Goal: Browse casually

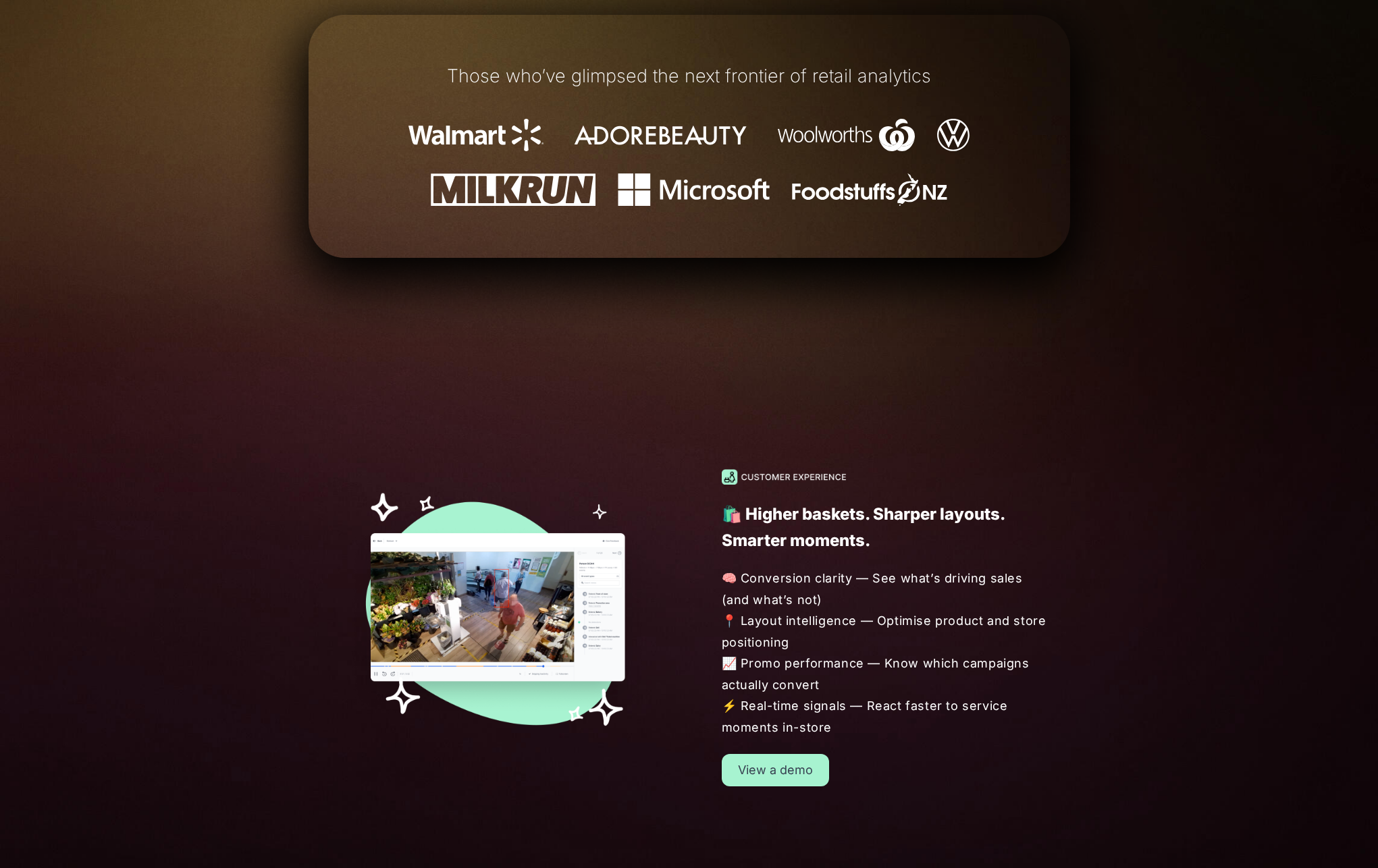
scroll to position [1145, 0]
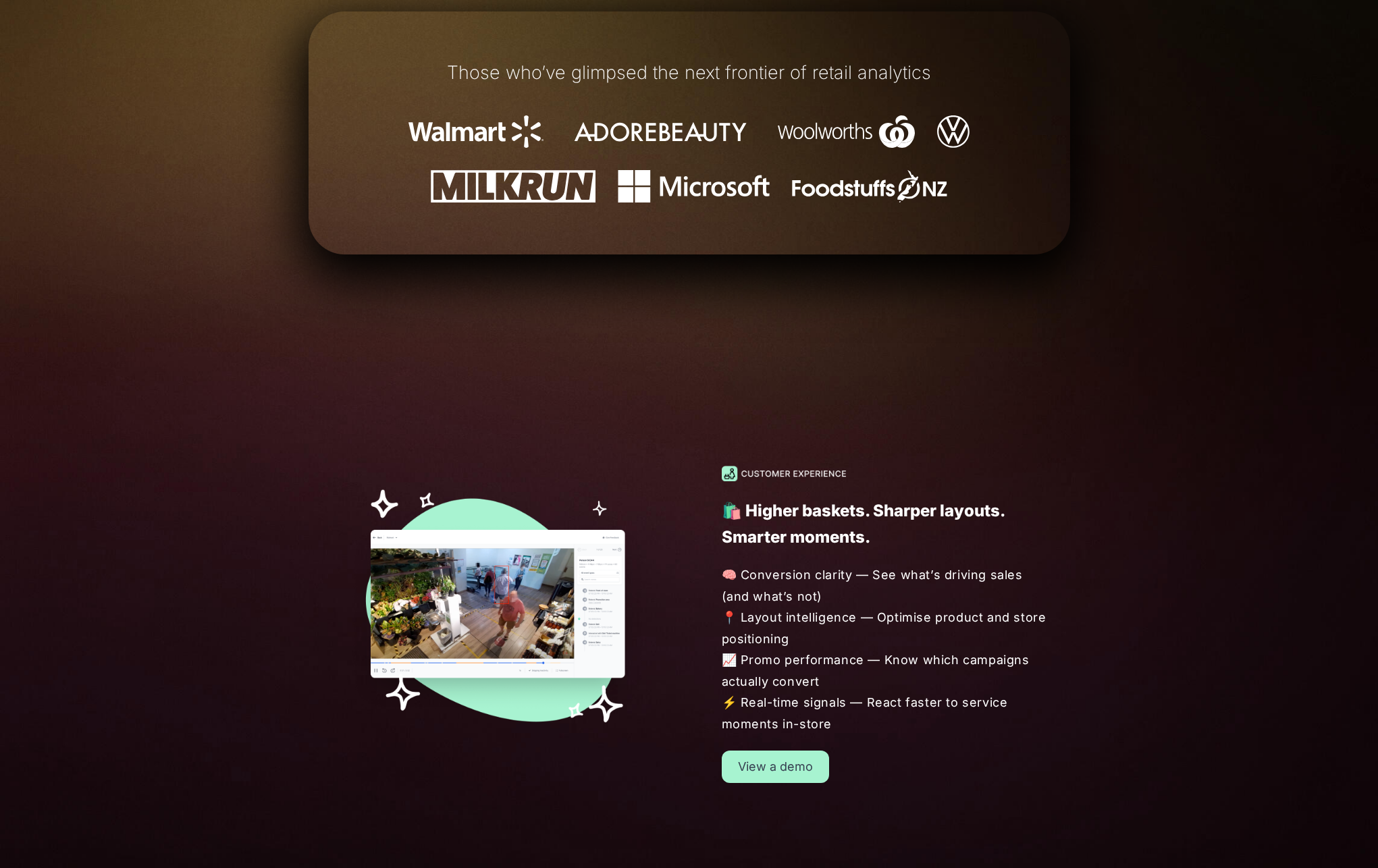
click at [669, 67] on h1 "Those who’ve glimpsed the next frontier of retail analytics" at bounding box center [689, 73] width 680 height 20
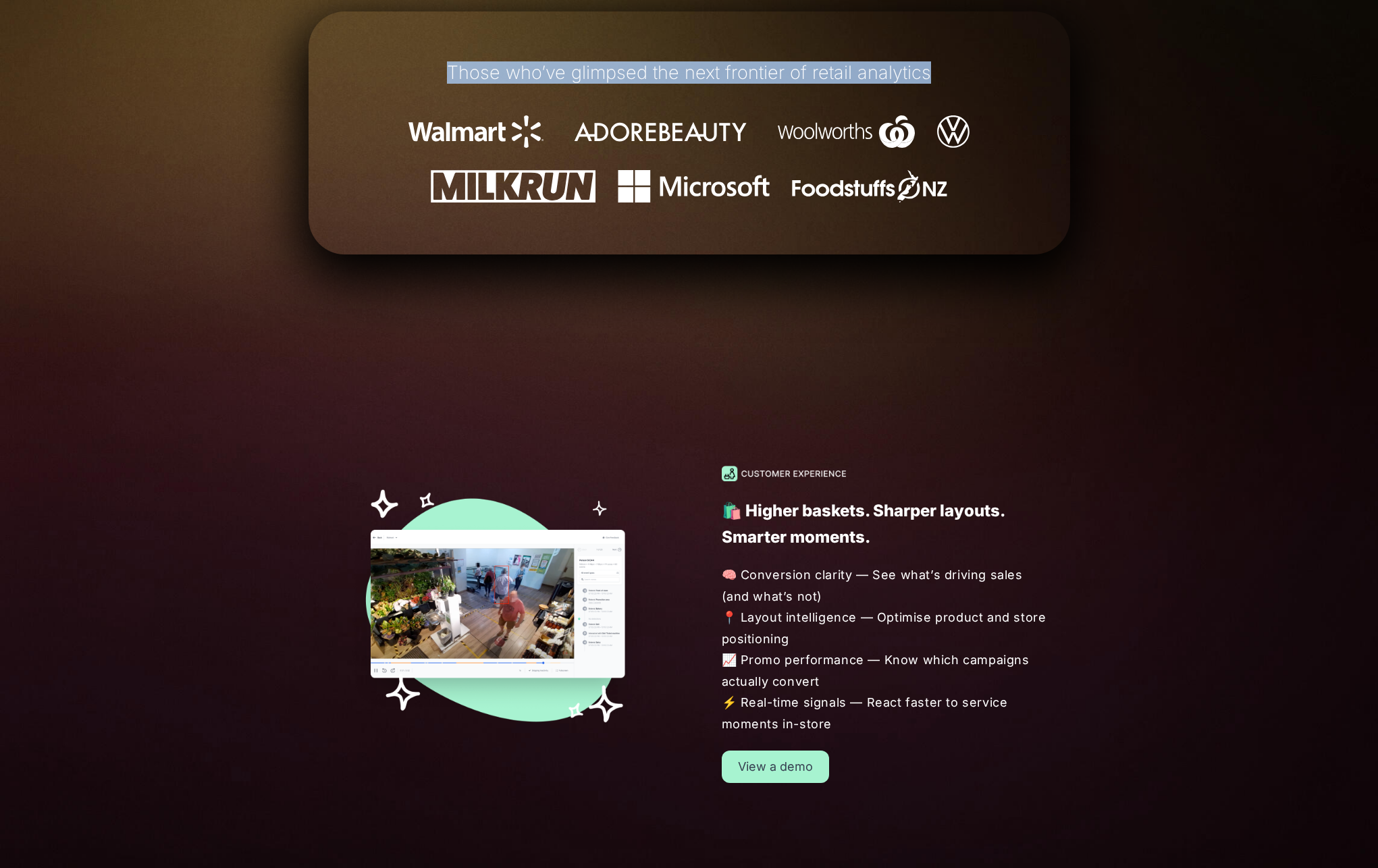
click at [669, 67] on h1 "Those who’ve glimpsed the next frontier of retail analytics" at bounding box center [689, 73] width 680 height 20
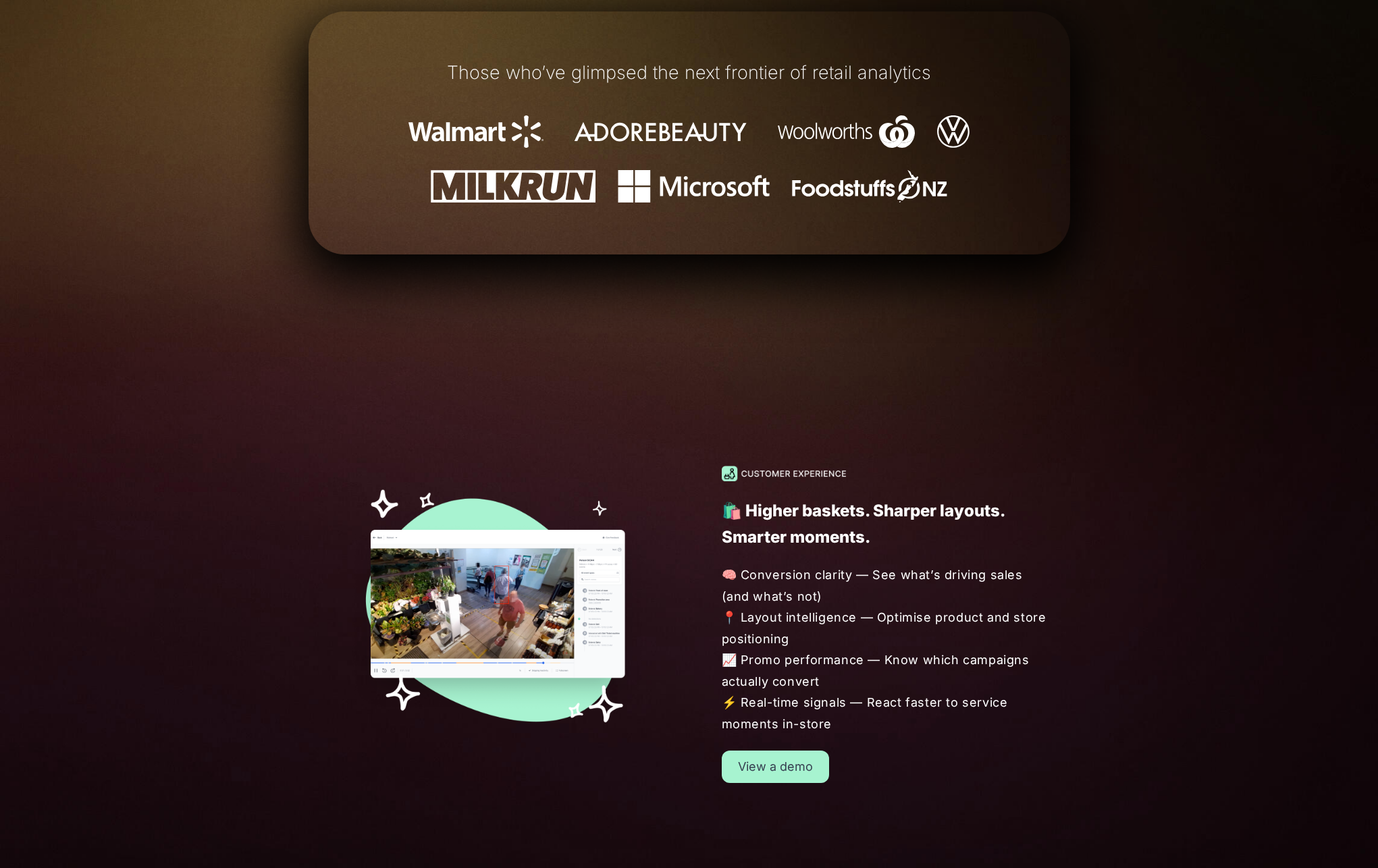
click at [669, 67] on h1 "Those who’ve glimpsed the next frontier of retail analytics" at bounding box center [689, 73] width 680 height 20
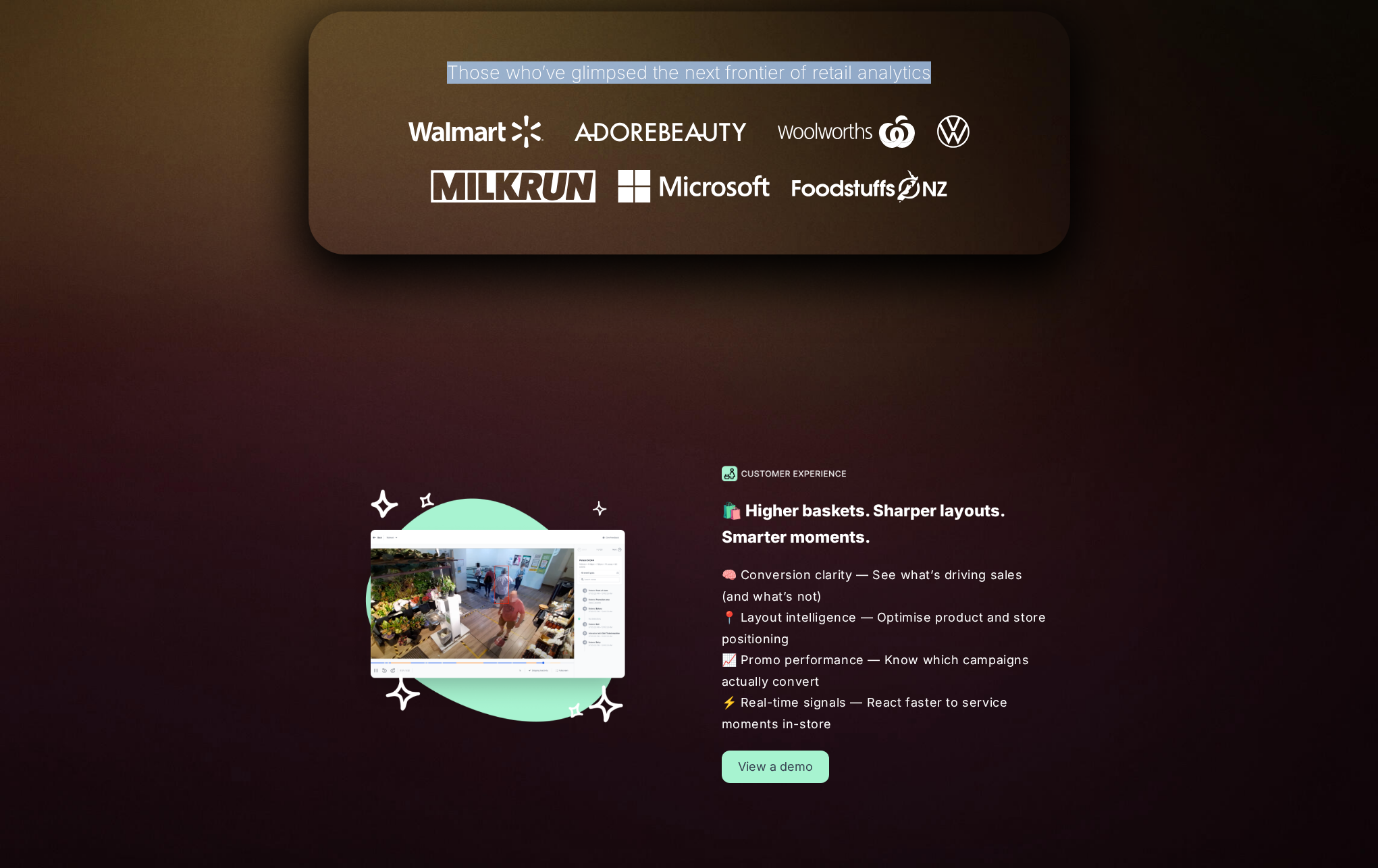
click at [669, 67] on h1 "Those who’ve glimpsed the next frontier of retail analytics" at bounding box center [689, 73] width 680 height 20
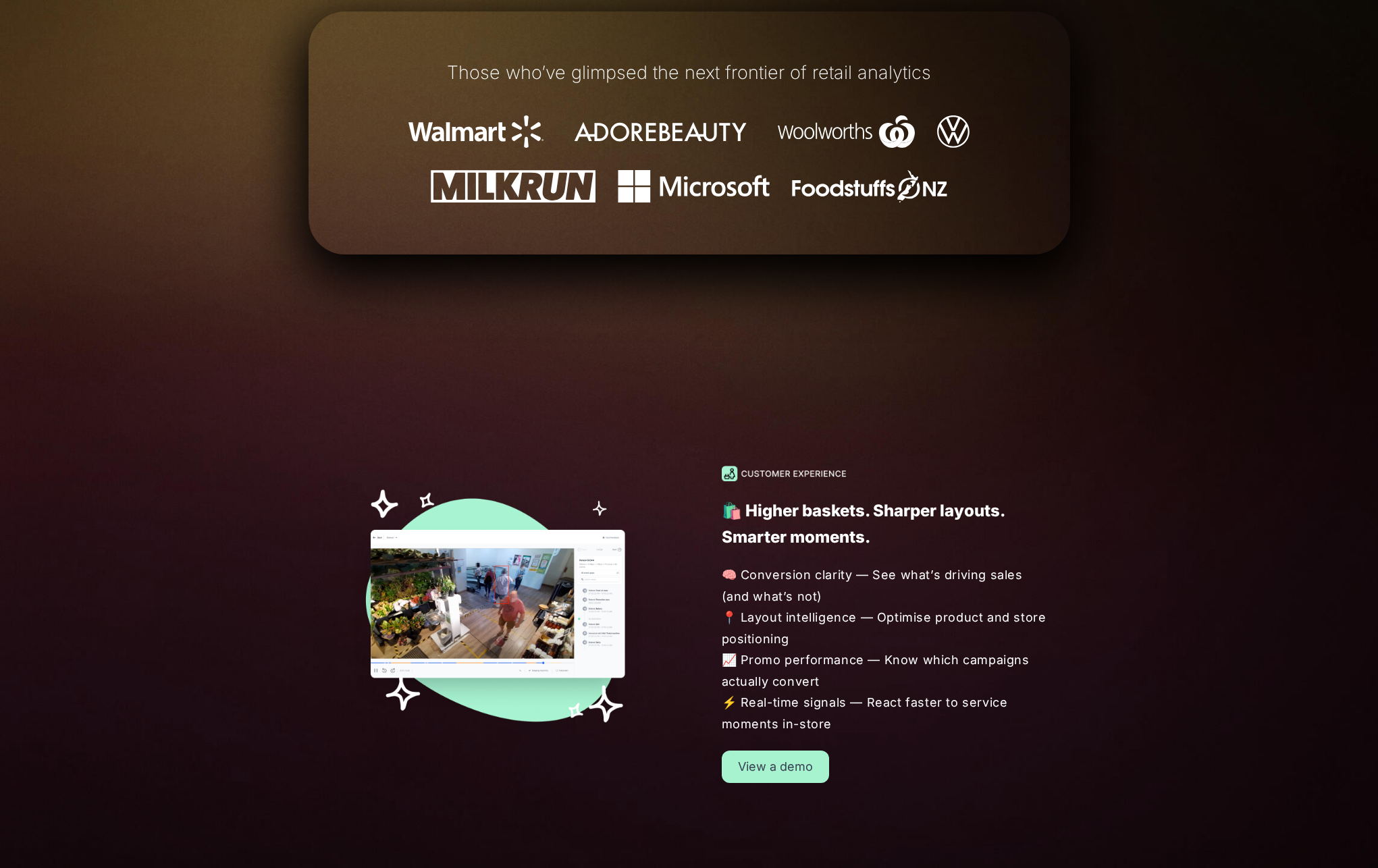
click at [669, 67] on h1 "Those who’ve glimpsed the next frontier of retail analytics" at bounding box center [689, 73] width 680 height 20
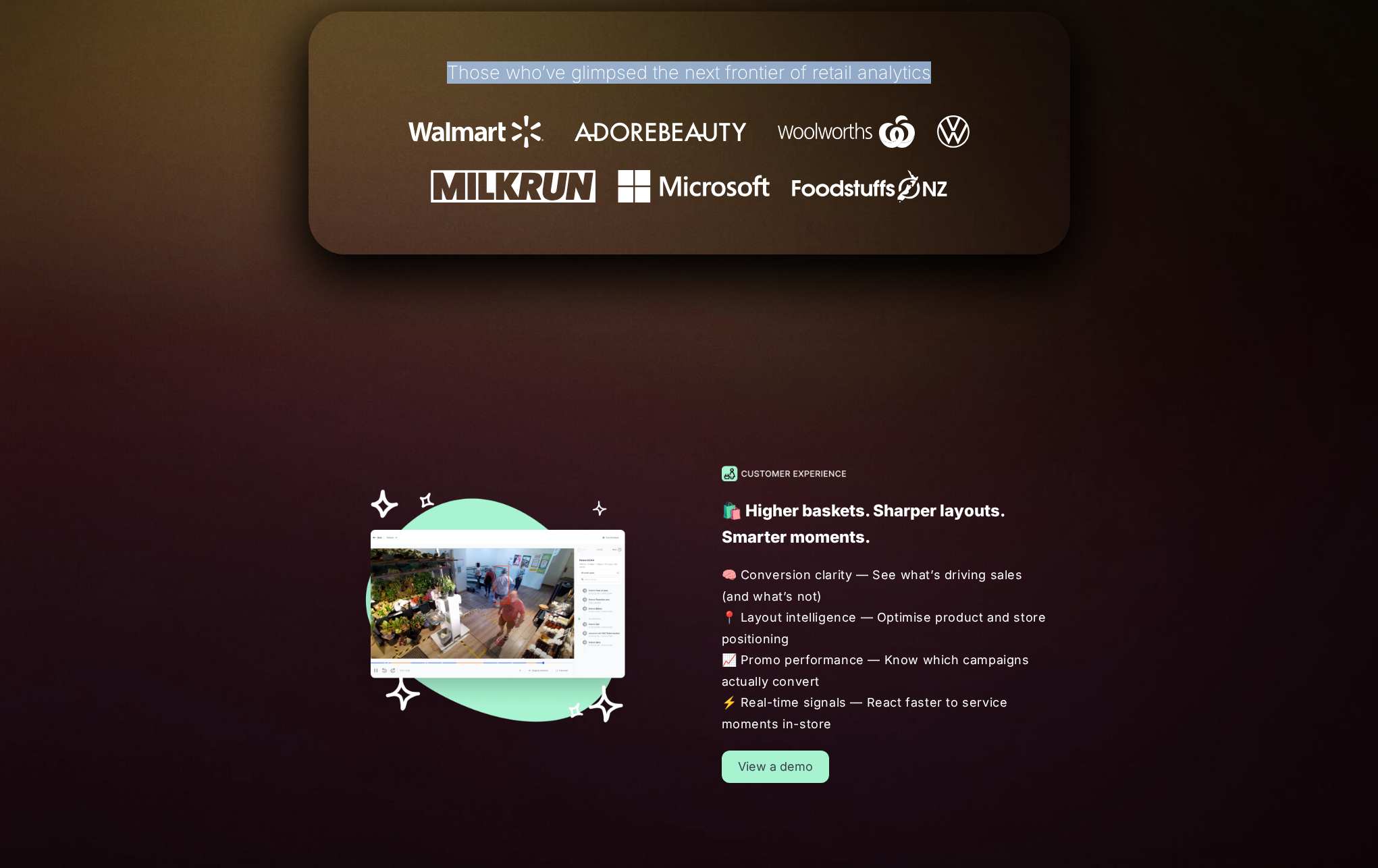
click at [669, 67] on h1 "Those who’ve glimpsed the next frontier of retail analytics" at bounding box center [689, 73] width 680 height 20
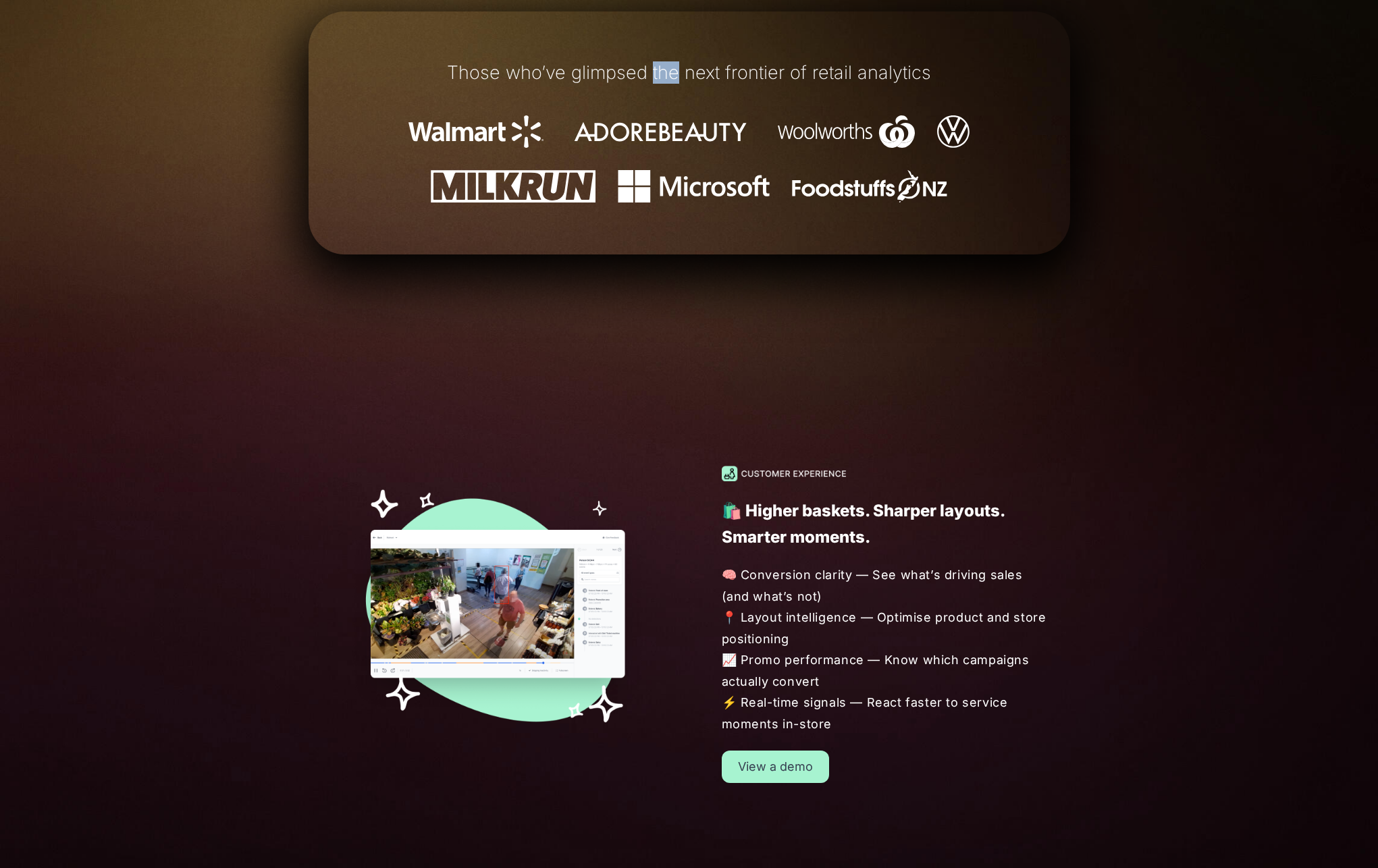
click at [669, 67] on h1 "Those who’ve glimpsed the next frontier of retail analytics" at bounding box center [689, 73] width 680 height 20
click at [680, 70] on h1 "Those who’ve glimpsed the next frontier of retail analytics" at bounding box center [689, 73] width 680 height 20
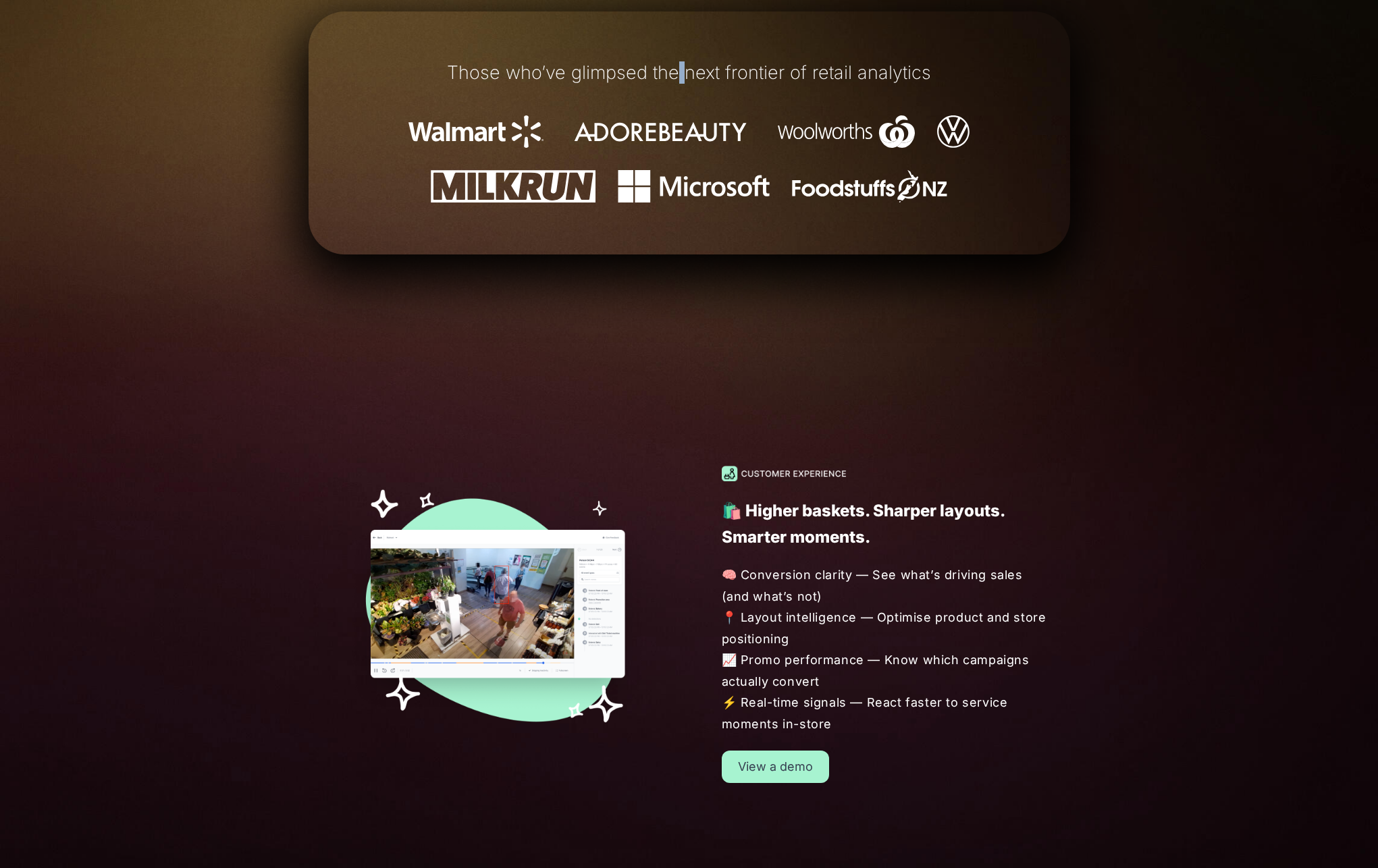
click at [680, 70] on h1 "Those who’ve glimpsed the next frontier of retail analytics" at bounding box center [689, 73] width 680 height 20
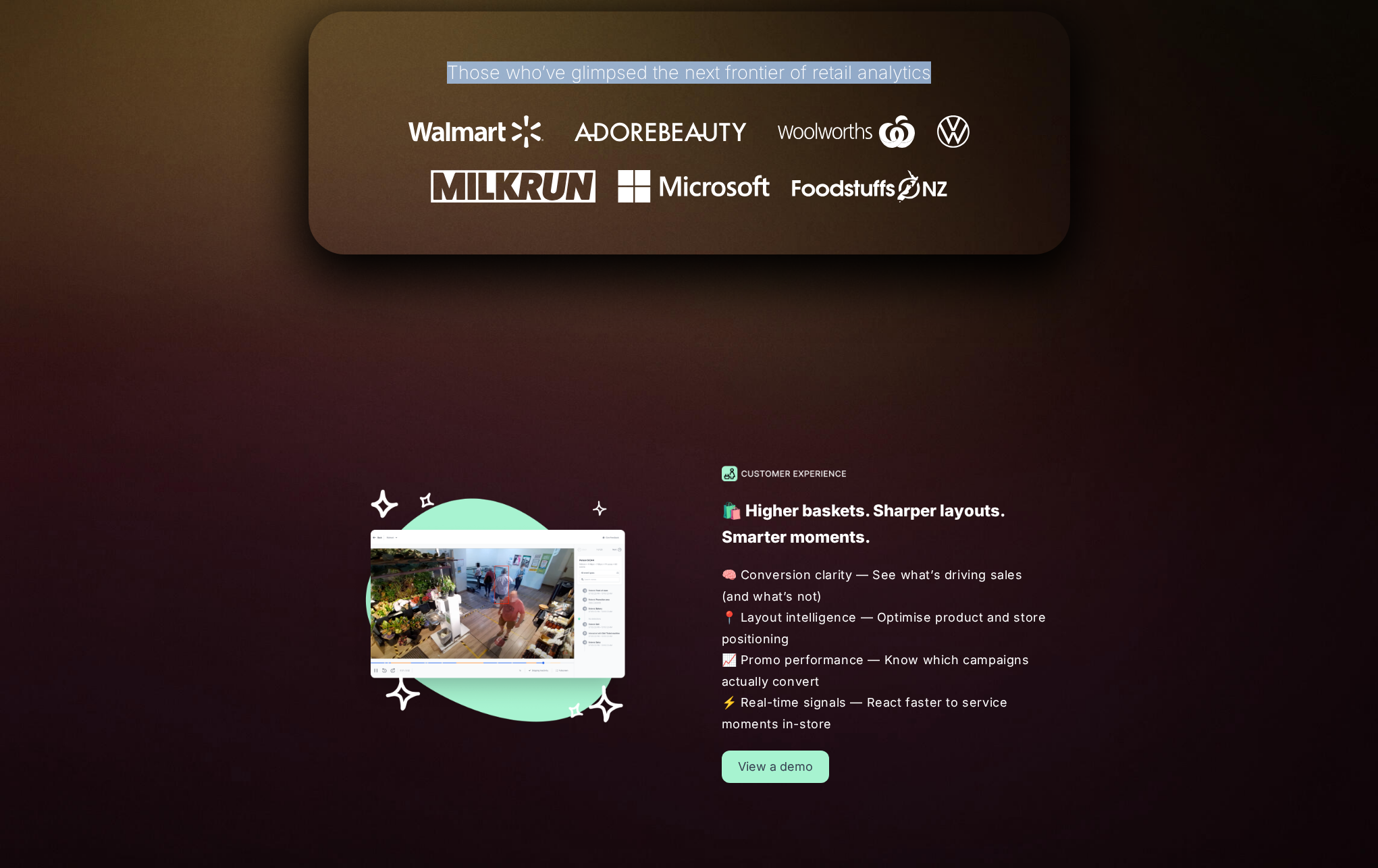
click at [680, 70] on h1 "Those who’ve glimpsed the next frontier of retail analytics" at bounding box center [689, 73] width 680 height 20
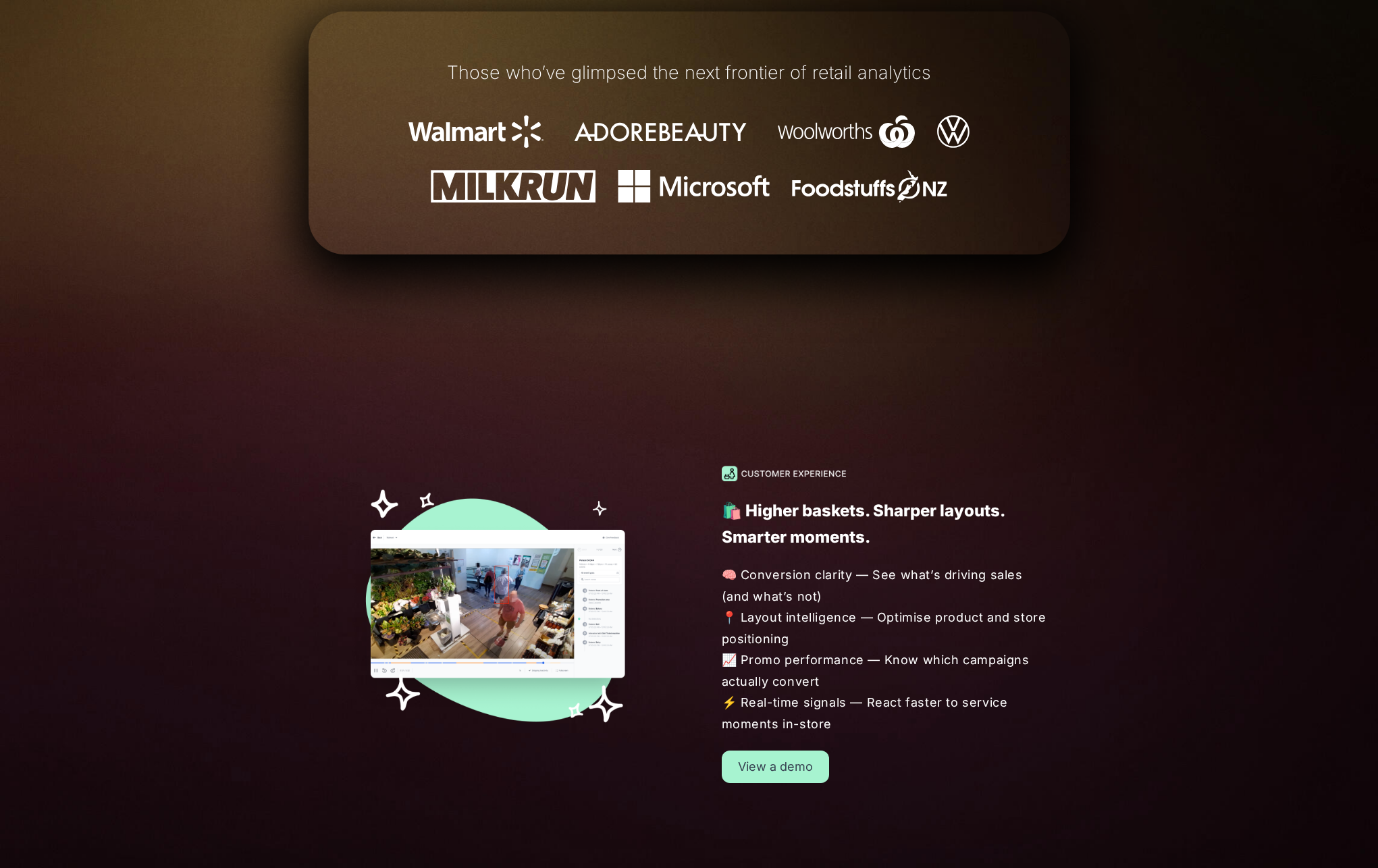
click at [680, 70] on h1 "Those who’ve glimpsed the next frontier of retail analytics" at bounding box center [689, 73] width 680 height 20
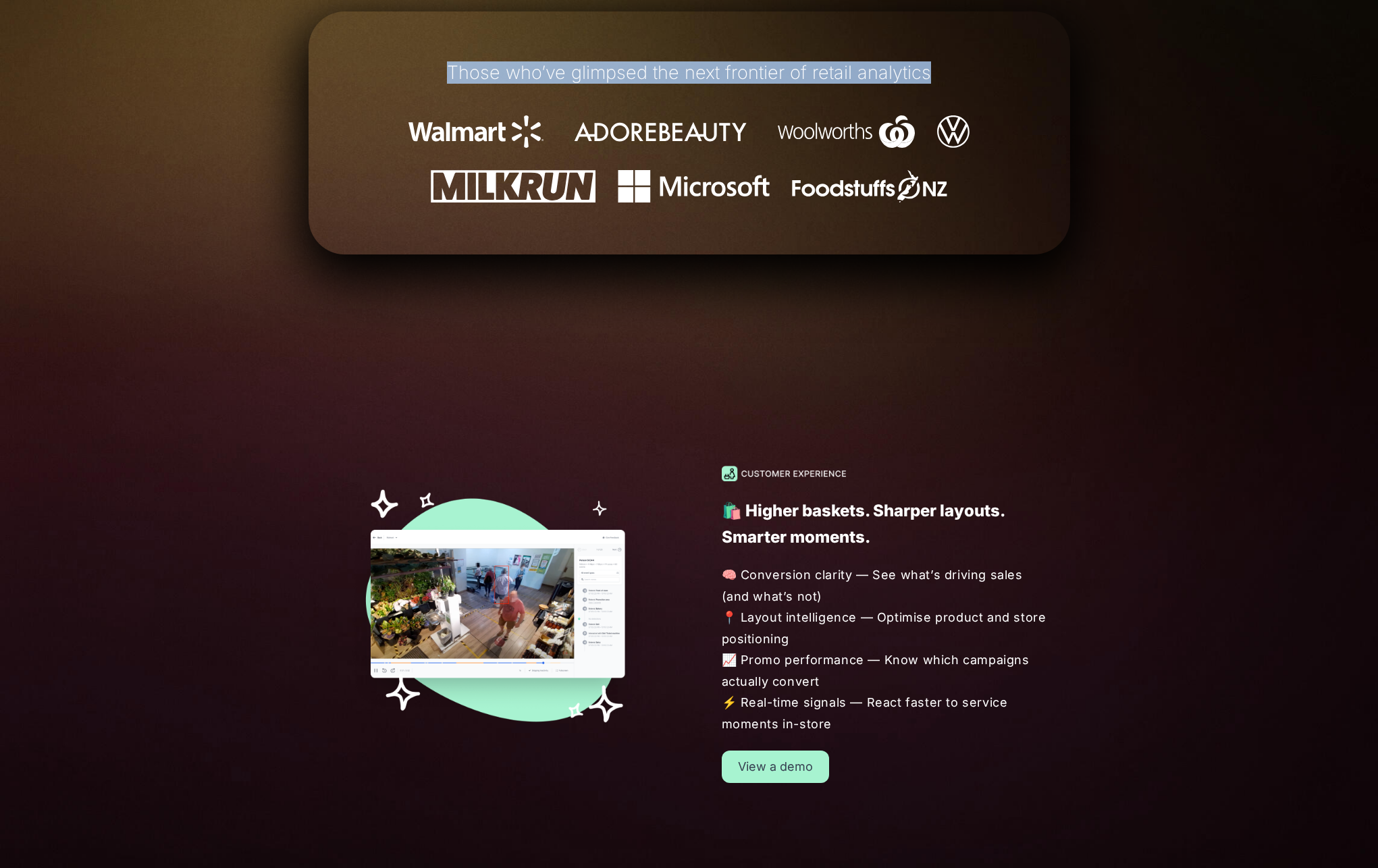
click at [680, 70] on h1 "Those who’ve glimpsed the next frontier of retail analytics" at bounding box center [689, 73] width 680 height 20
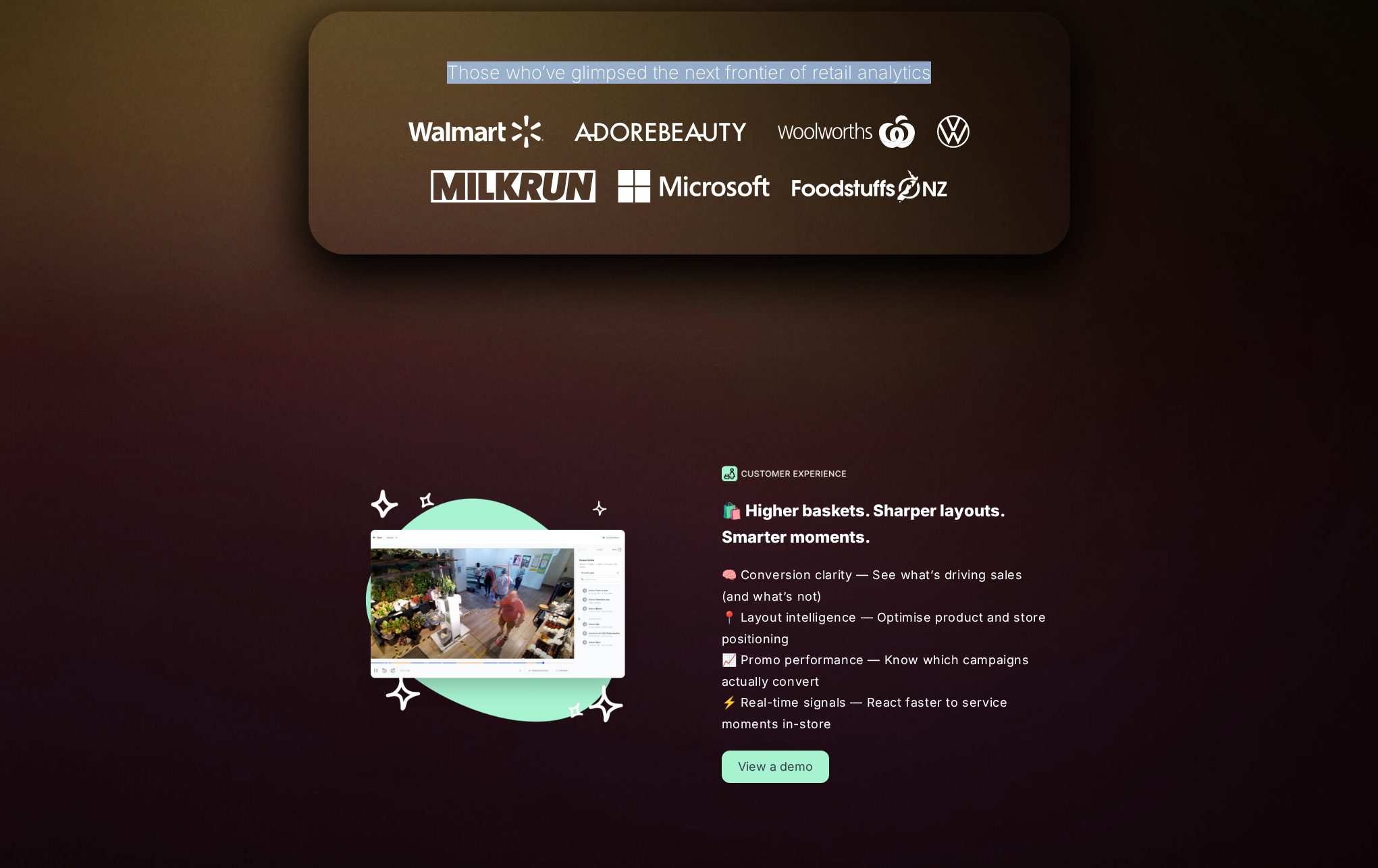
click at [680, 70] on h1 "Those who’ve glimpsed the next frontier of retail analytics" at bounding box center [689, 73] width 680 height 20
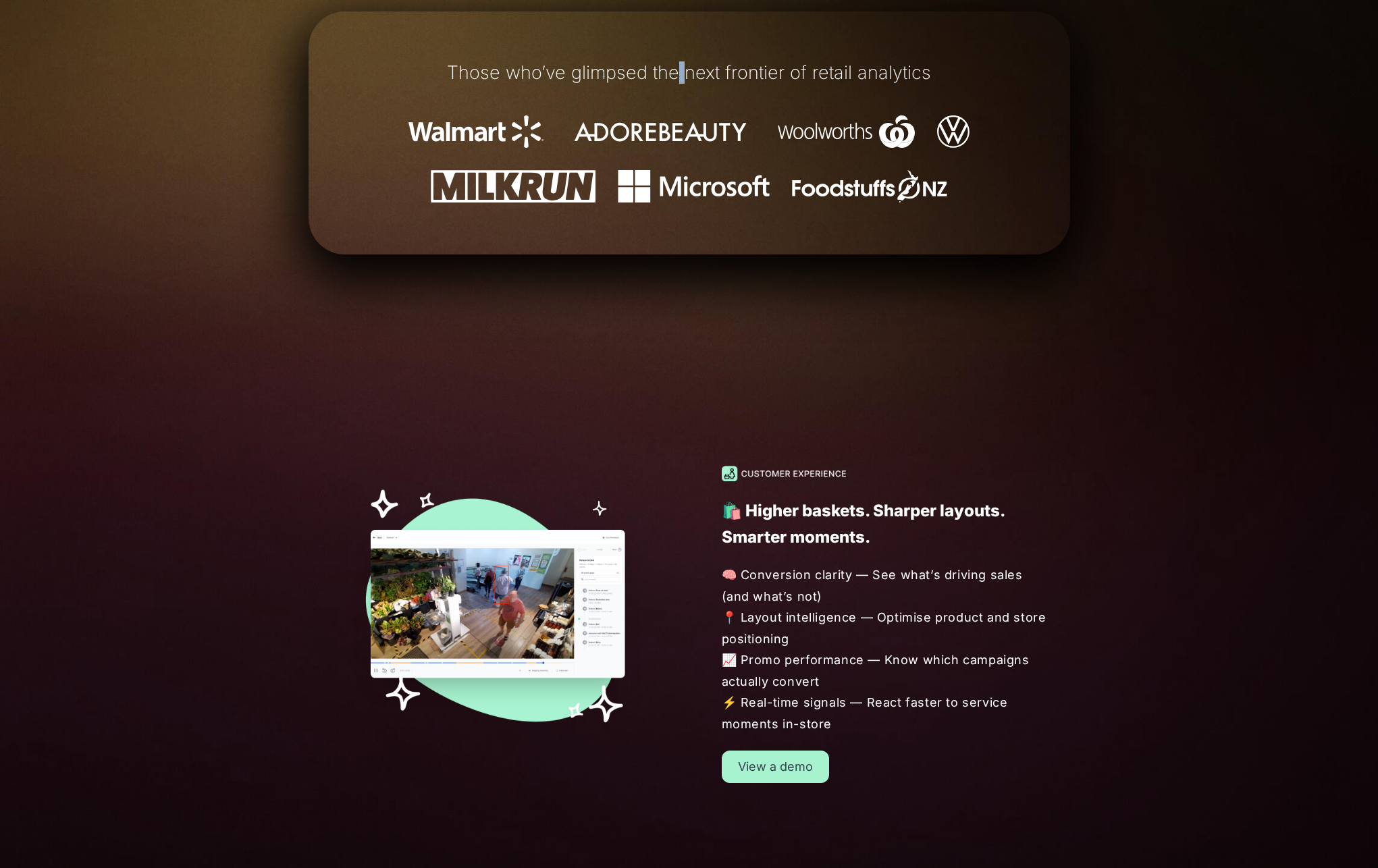
click at [680, 70] on h1 "Those who’ve glimpsed the next frontier of retail analytics" at bounding box center [689, 73] width 680 height 20
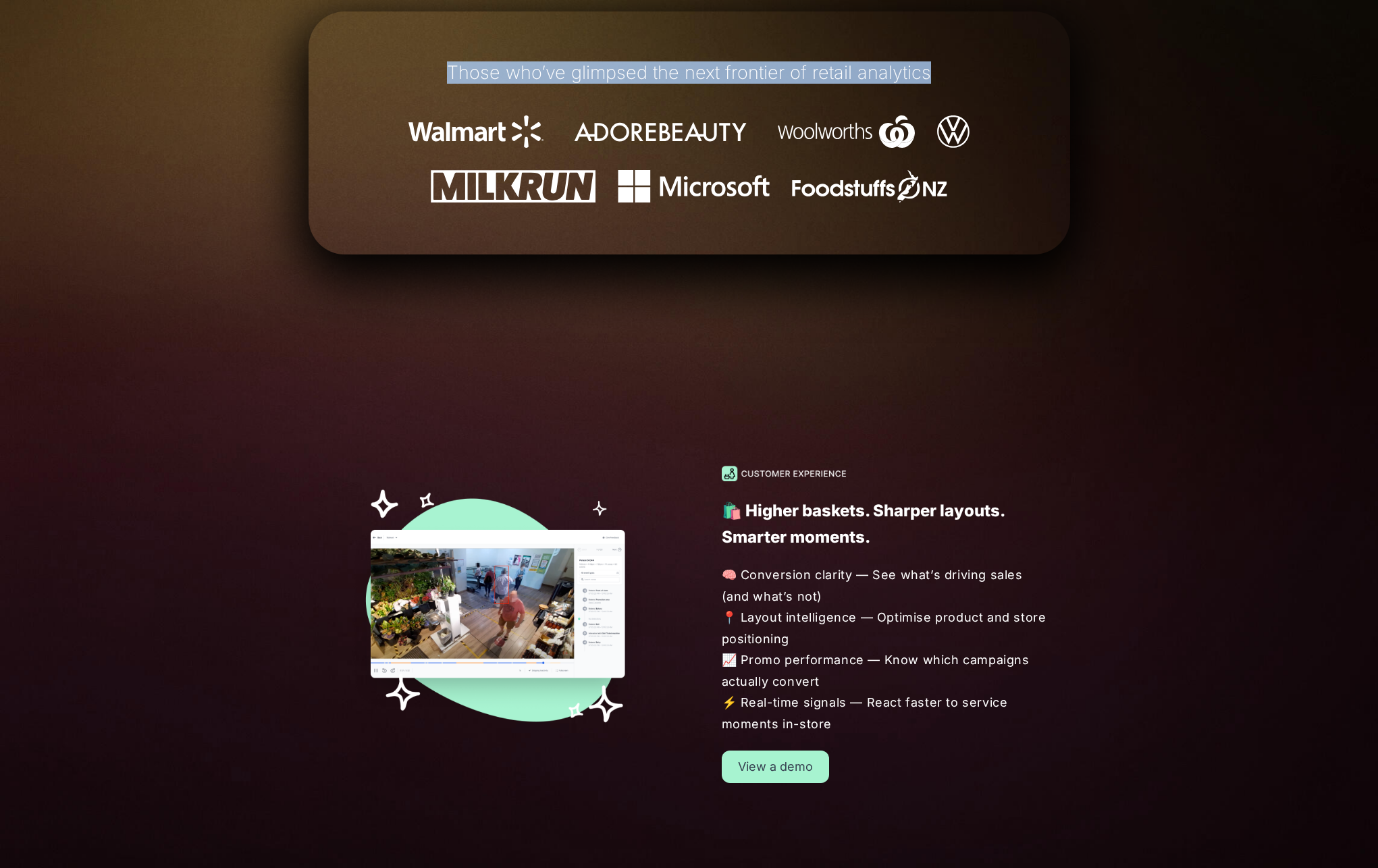
click at [680, 70] on h1 "Those who’ve glimpsed the next frontier of retail analytics" at bounding box center [689, 73] width 680 height 20
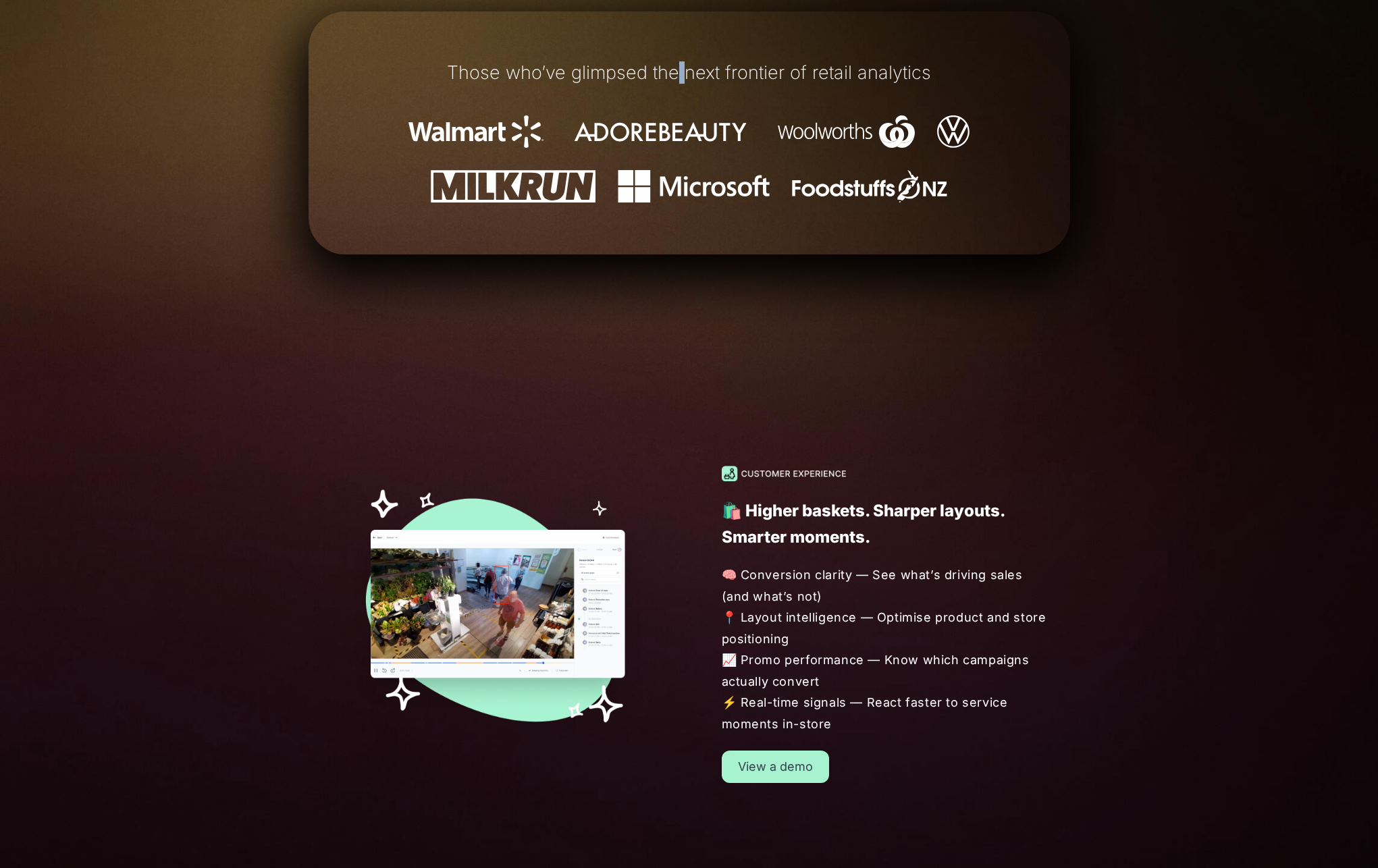
click at [680, 70] on h1 "Those who’ve glimpsed the next frontier of retail analytics" at bounding box center [689, 73] width 680 height 20
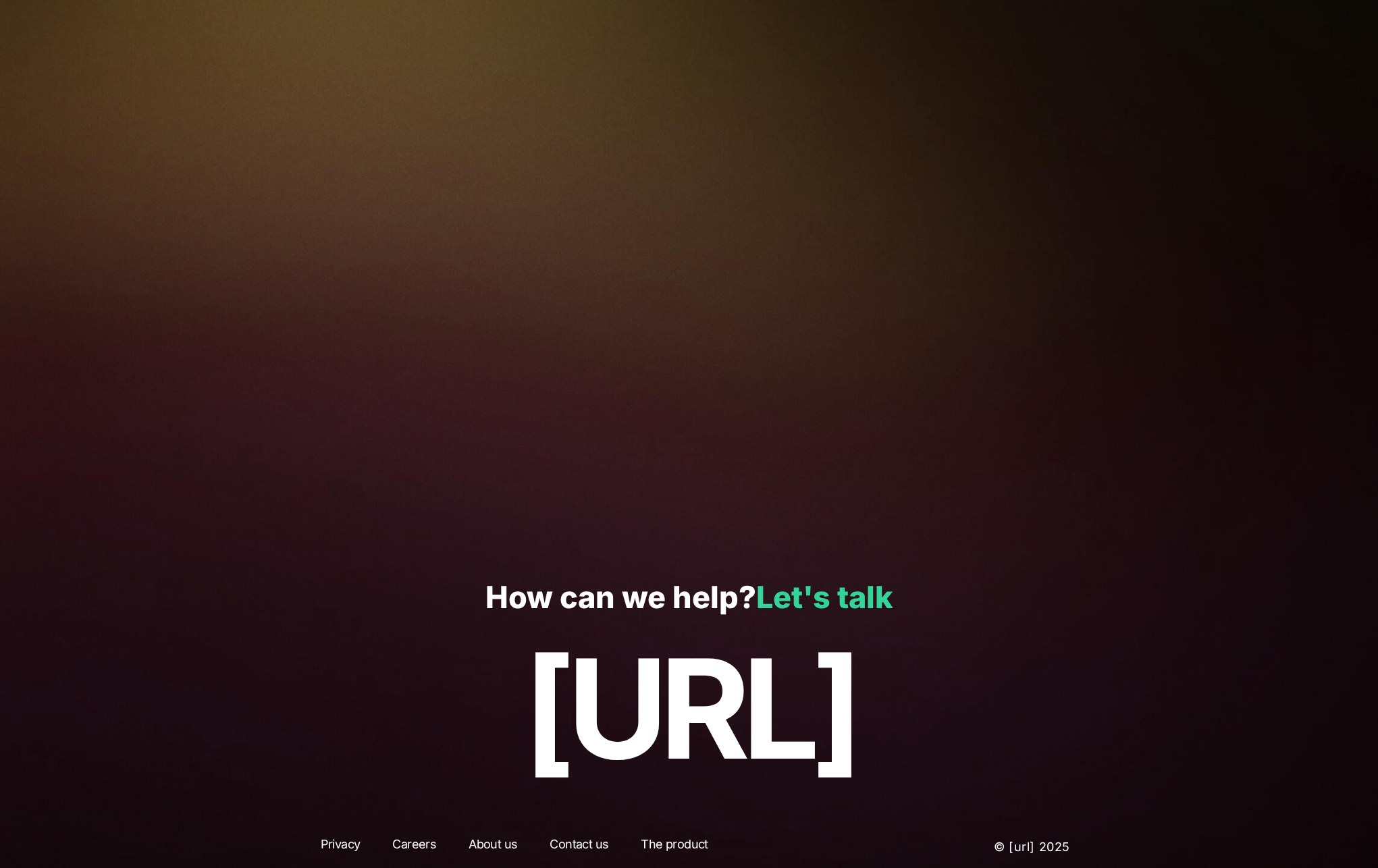
scroll to position [3649, 0]
click at [808, 707] on p "[URL]" at bounding box center [689, 710] width 1298 height 156
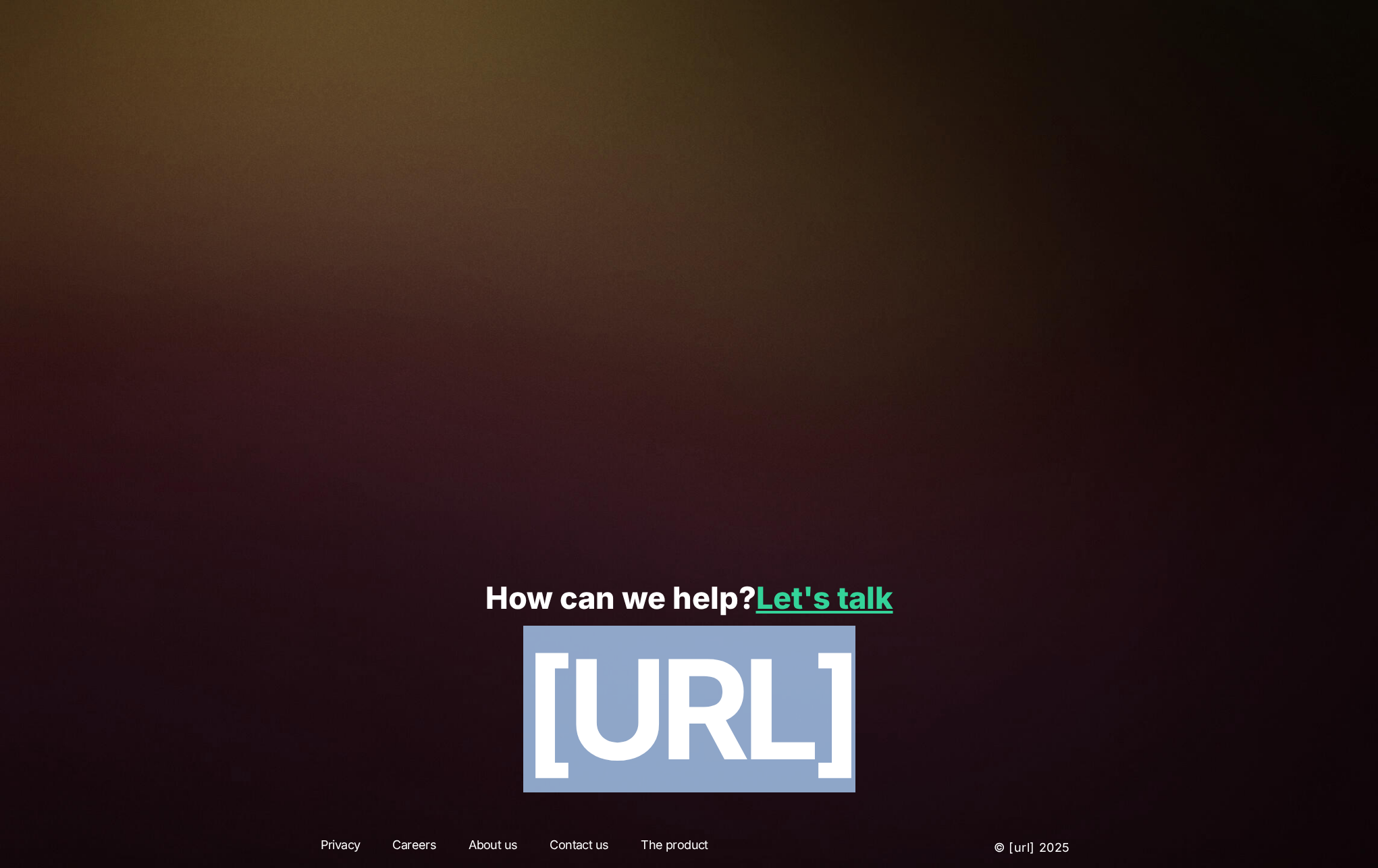
click at [808, 707] on p "[URL]" at bounding box center [689, 710] width 1298 height 156
click at [748, 707] on p "[URL]" at bounding box center [689, 710] width 1298 height 156
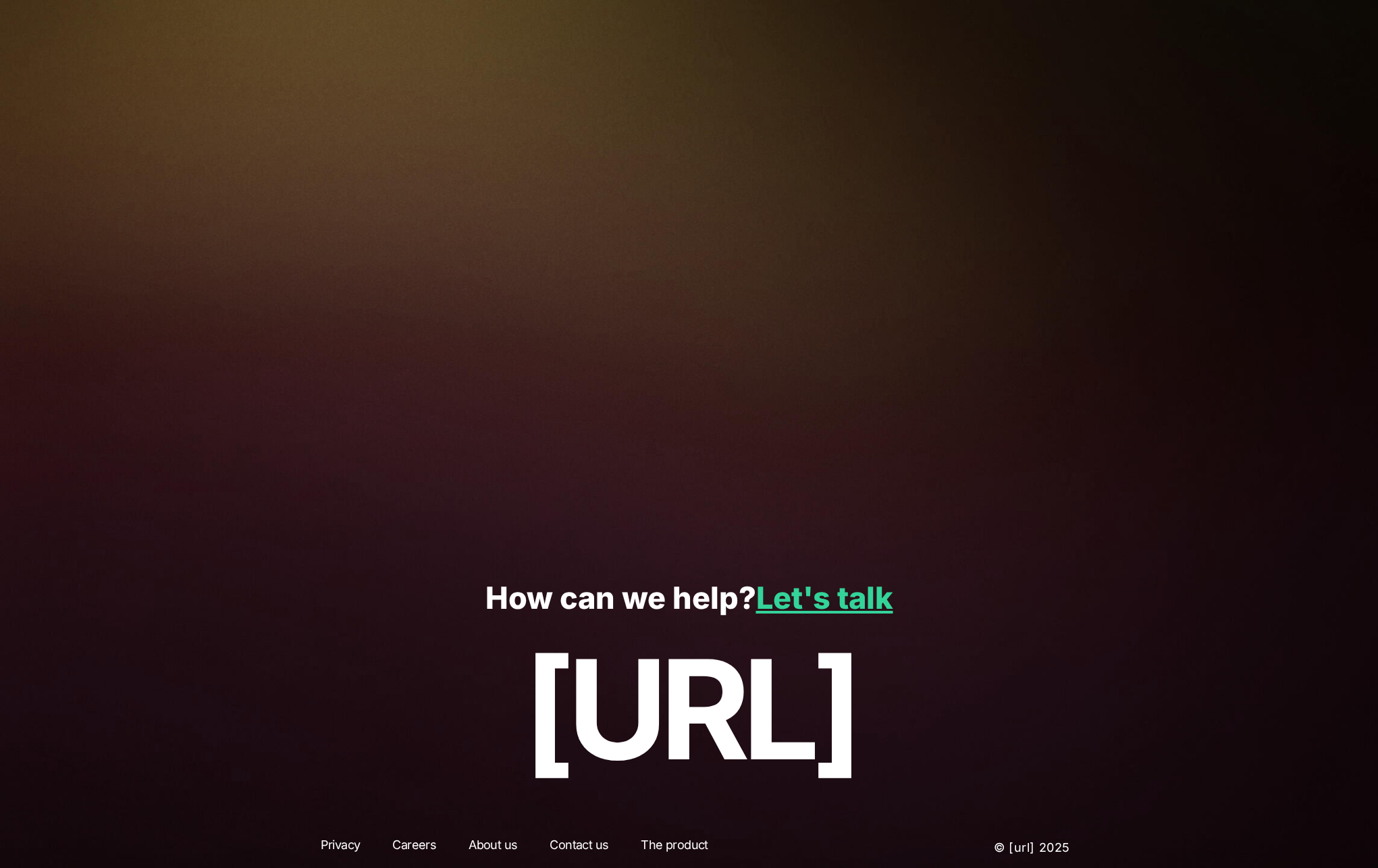
click at [748, 707] on p "[URL]" at bounding box center [689, 710] width 1298 height 156
click at [725, 710] on p "[URL]" at bounding box center [689, 710] width 1298 height 156
